Goal: Check status: Check status

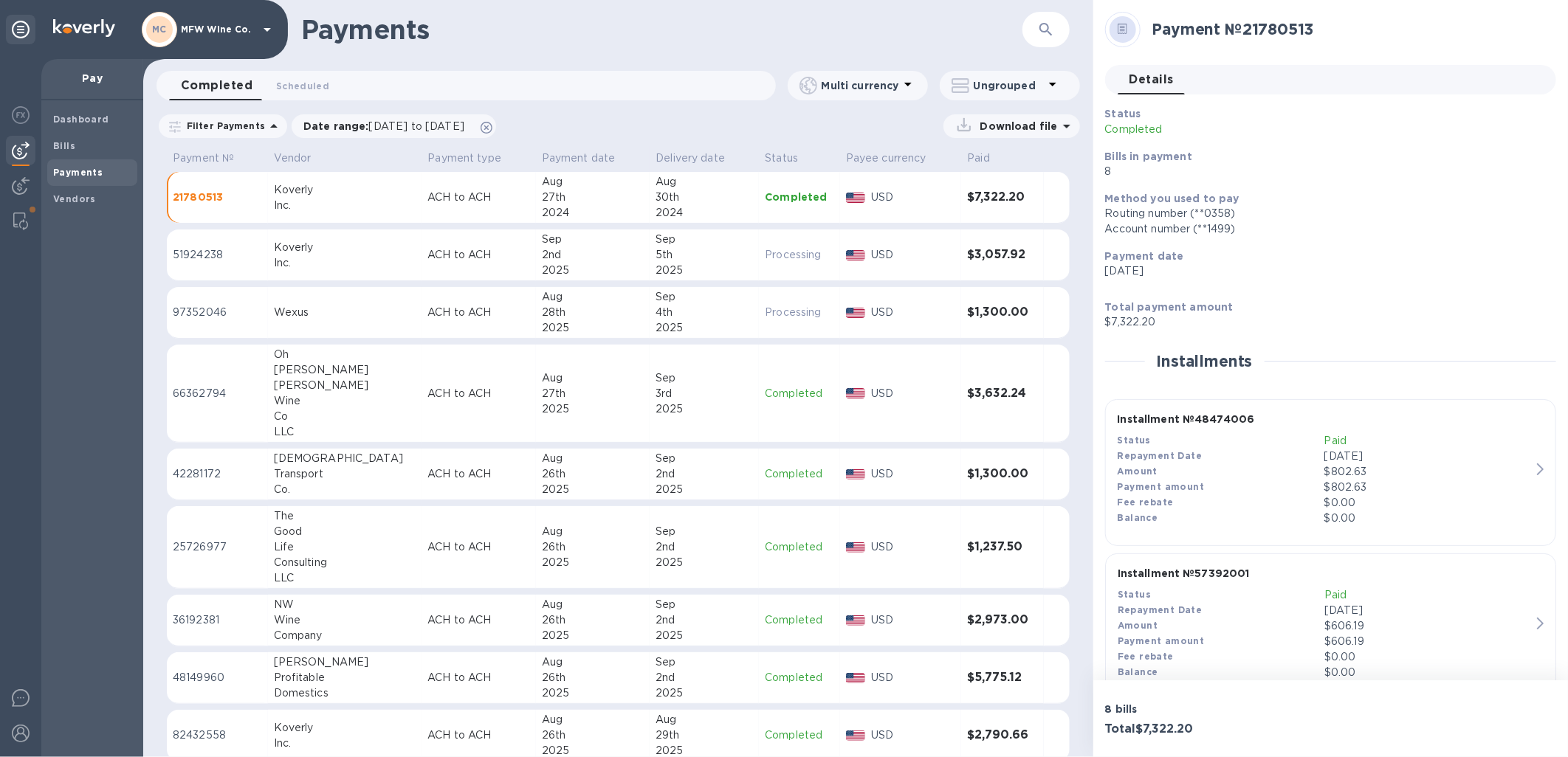
click at [128, 402] on div "Dashboard Bills Payments Vendors" at bounding box center [92, 428] width 102 height 657
drag, startPoint x: 447, startPoint y: 92, endPoint x: 410, endPoint y: 110, distance: 41.1
click at [447, 92] on div "Completed 0 Scheduled 0" at bounding box center [473, 86] width 607 height 30
click at [392, 123] on span "[DATE] to [DATE]" at bounding box center [417, 125] width 96 height 11
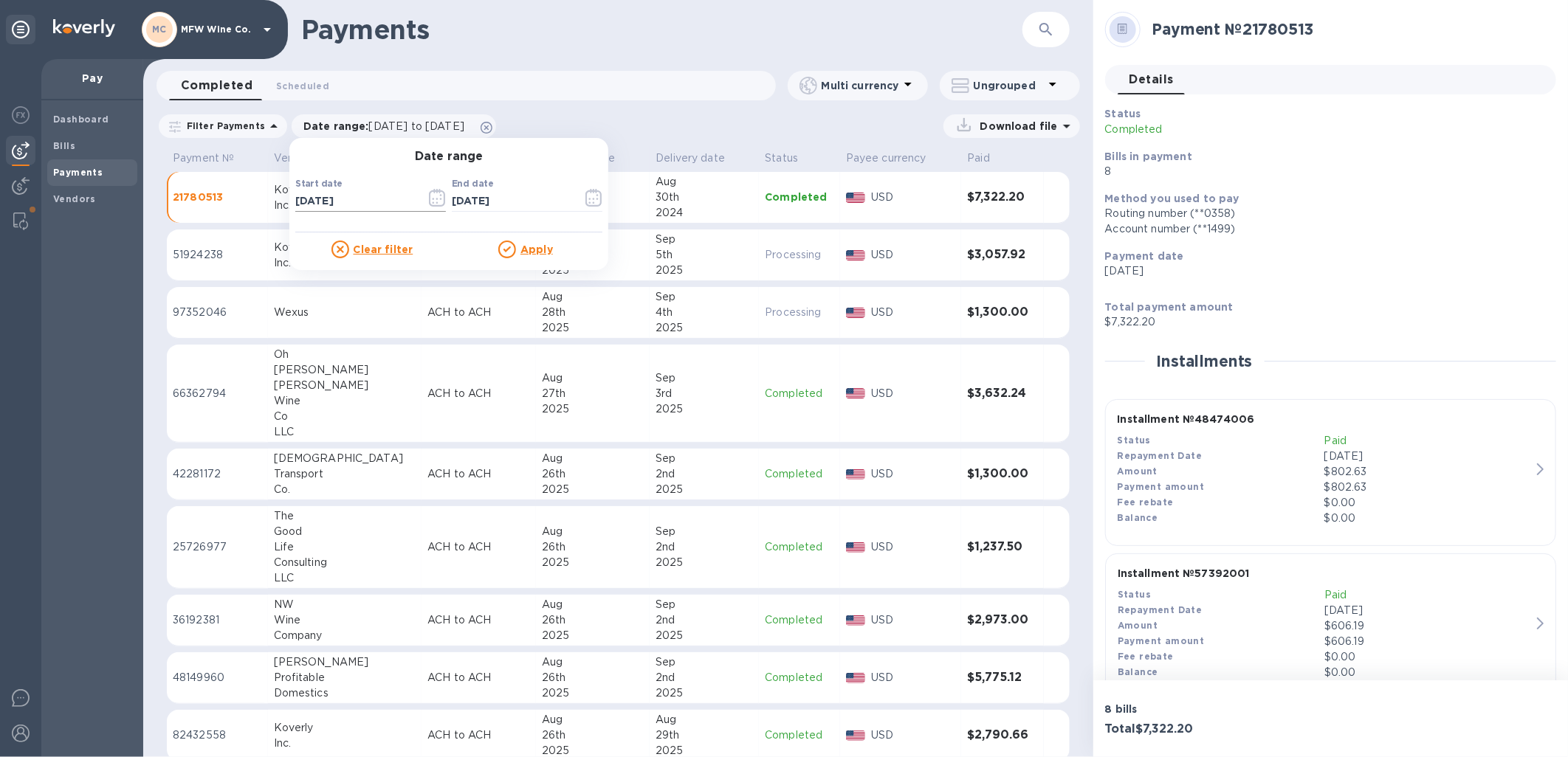
click at [433, 195] on icon "button" at bounding box center [437, 197] width 17 height 18
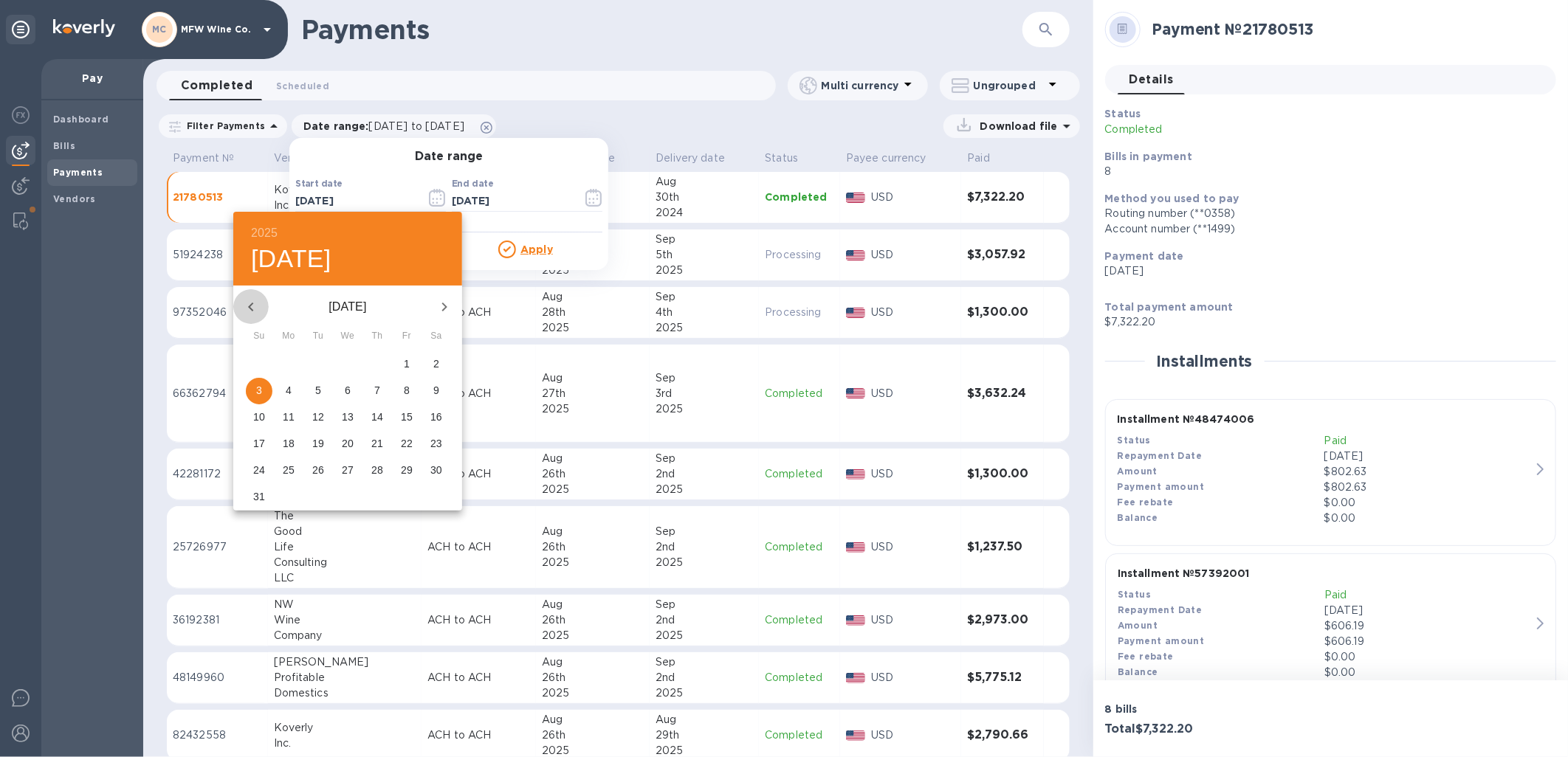
click at [244, 304] on icon "button" at bounding box center [251, 307] width 18 height 18
click at [321, 361] on span "1" at bounding box center [318, 363] width 26 height 15
type input "[DATE]"
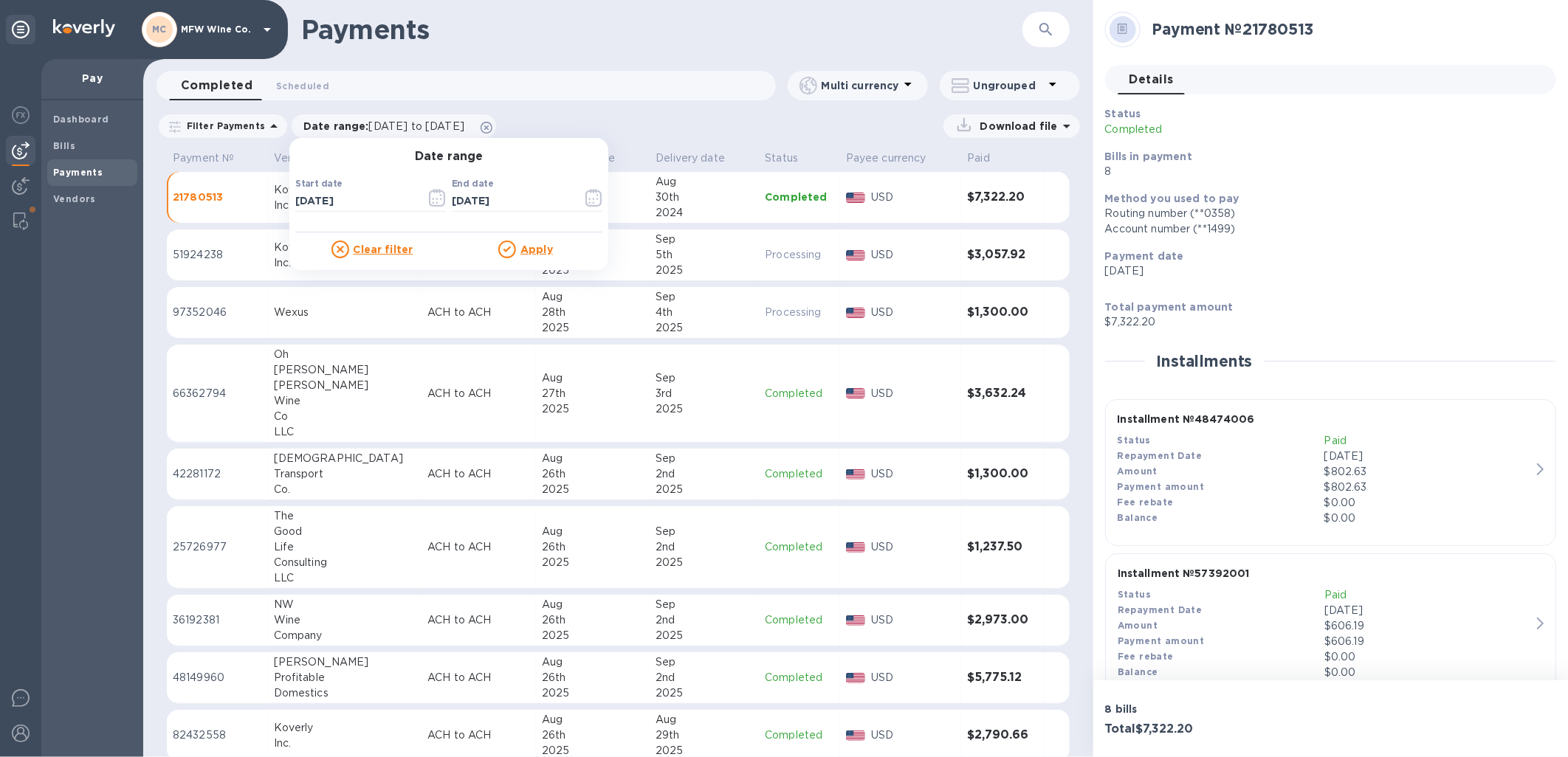
click at [509, 251] on icon at bounding box center [507, 249] width 18 height 18
click at [520, 249] on u "Apply" at bounding box center [536, 249] width 32 height 11
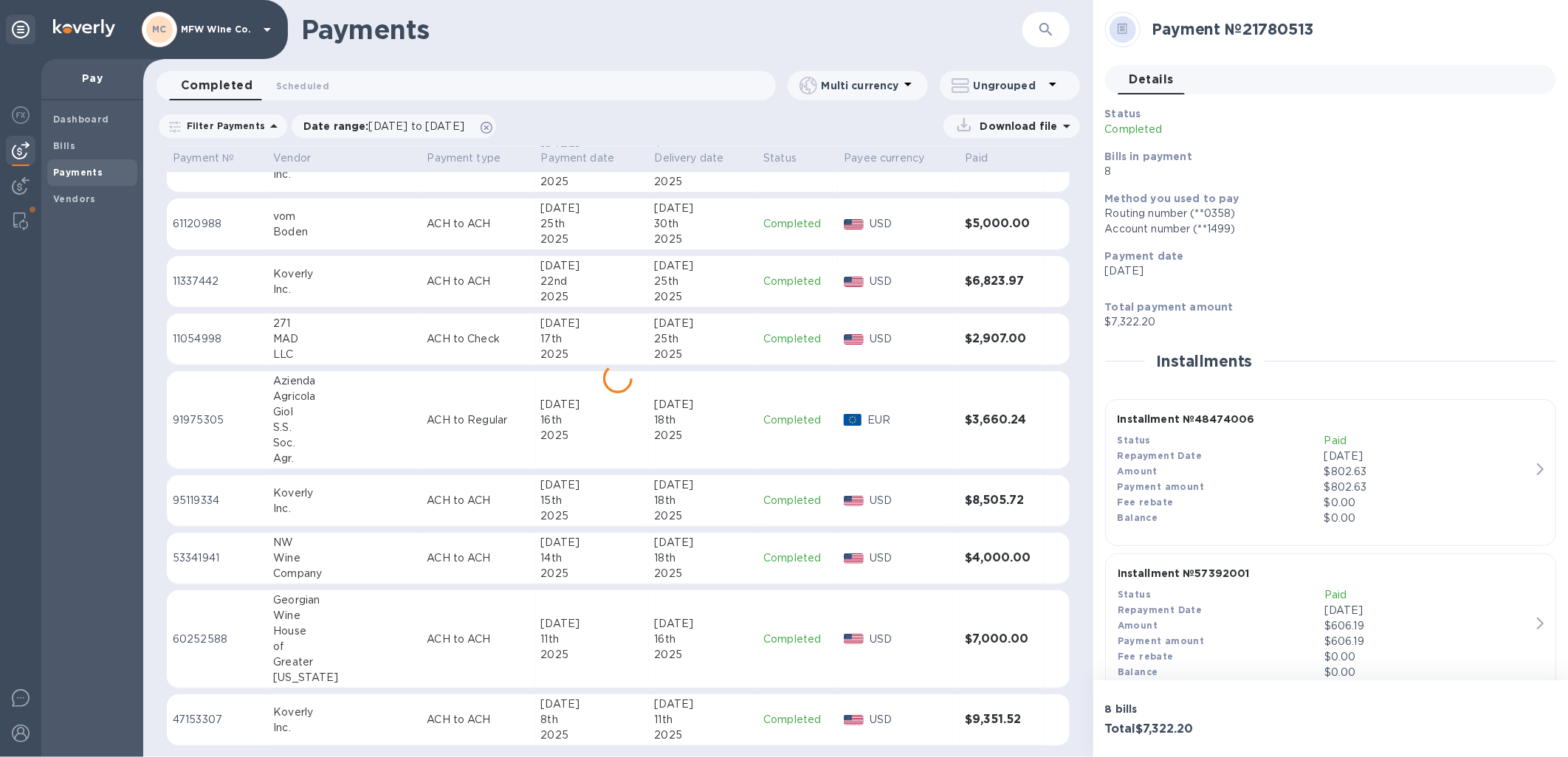
scroll to position [2109, 0]
click at [535, 451] on td "[DATE]" at bounding box center [592, 418] width 114 height 98
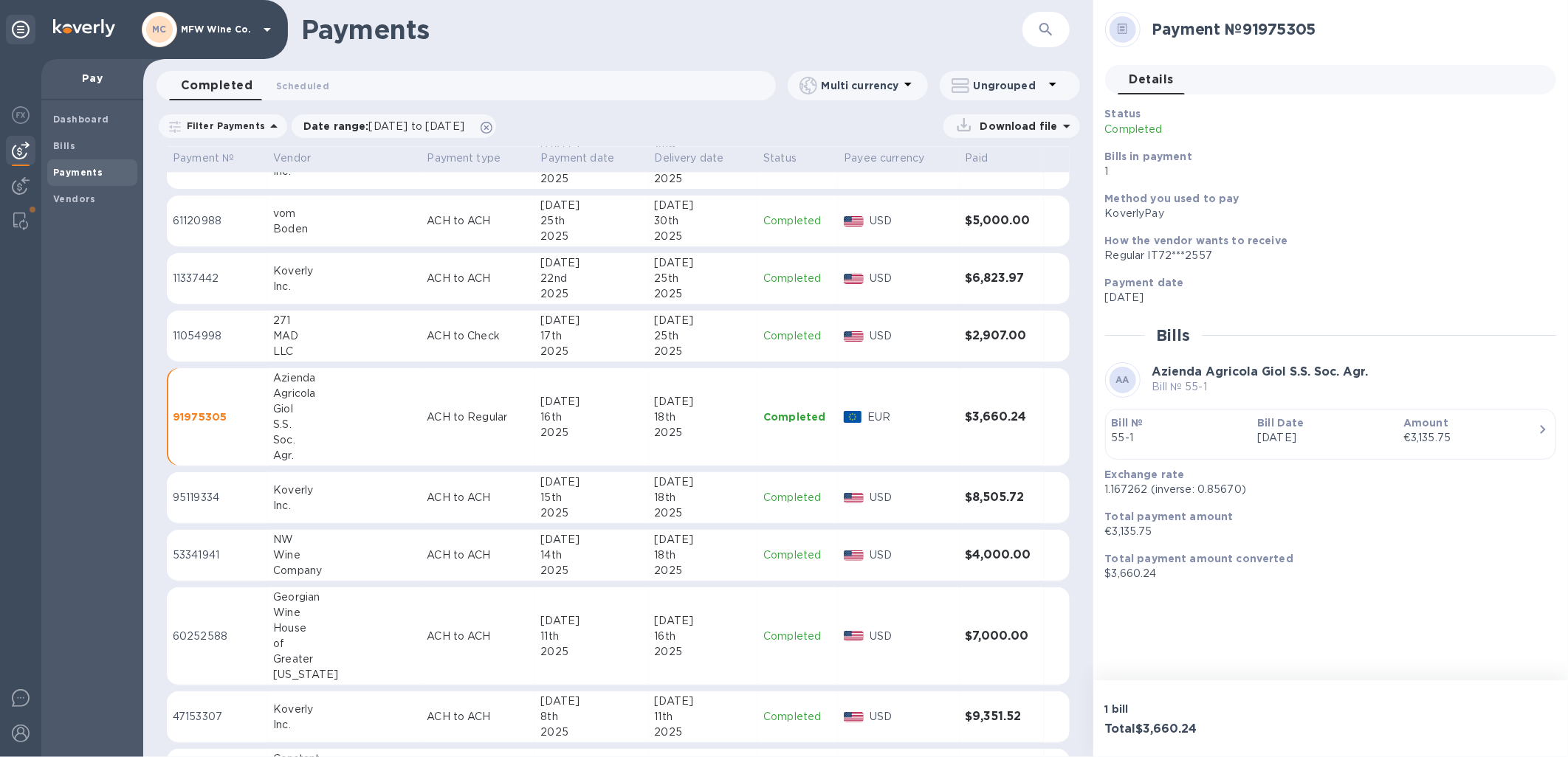
click at [1142, 423] on b "Bill №" at bounding box center [1128, 422] width 32 height 11
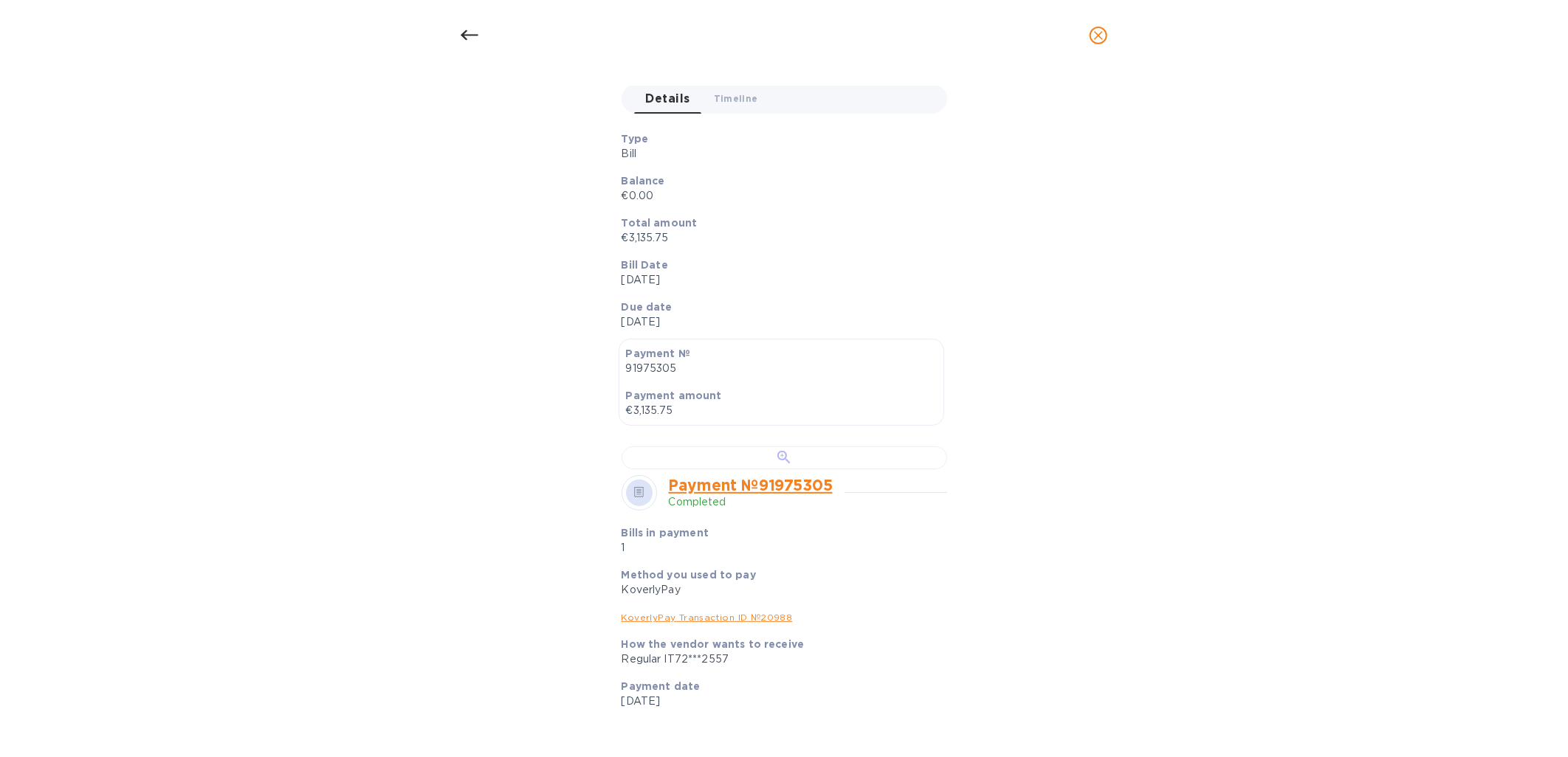
scroll to position [328, 0]
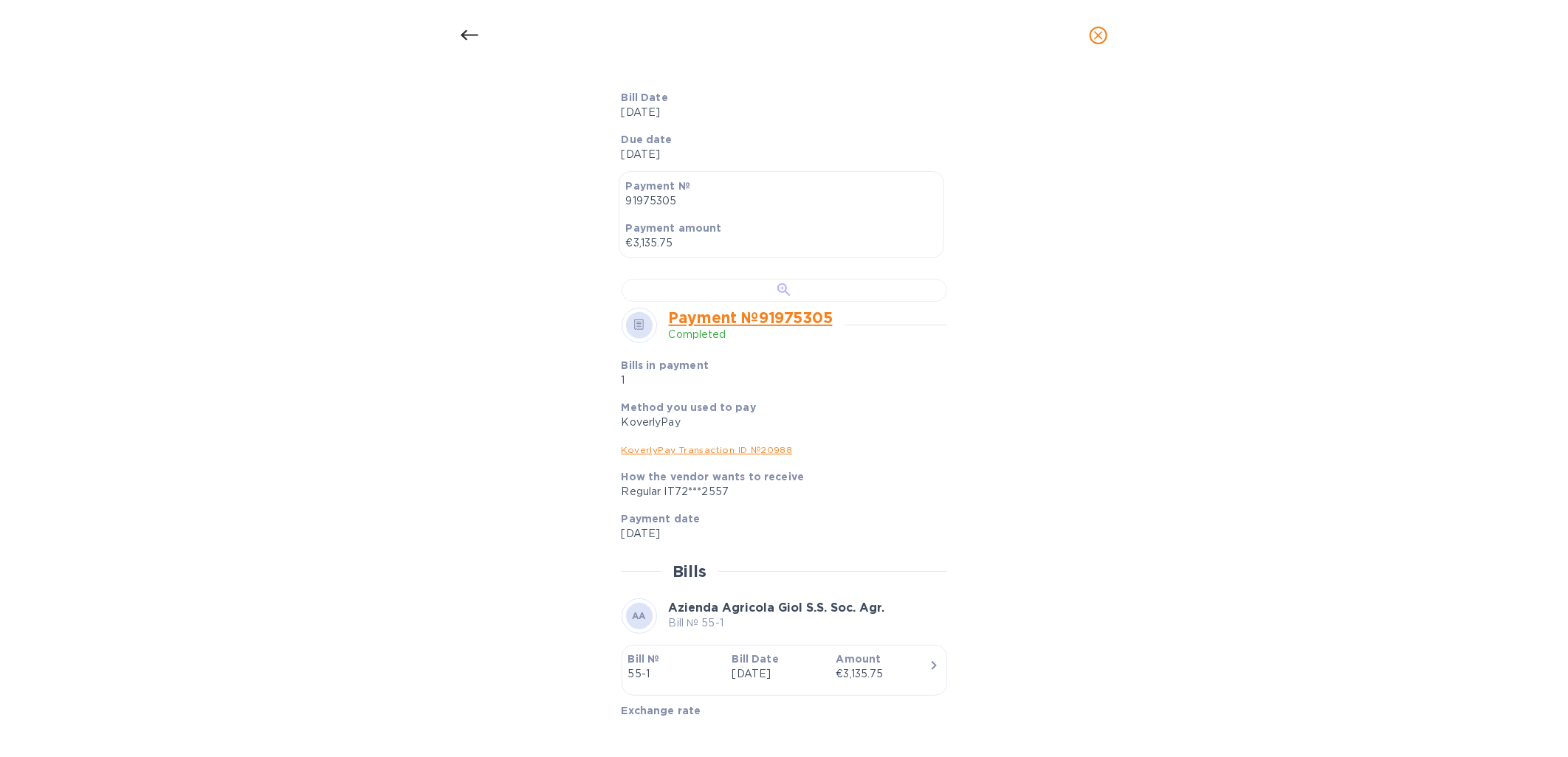
click at [747, 302] on div at bounding box center [784, 290] width 326 height 23
click at [466, 26] on icon at bounding box center [469, 35] width 18 height 18
